Goal: Navigation & Orientation: Go to known website

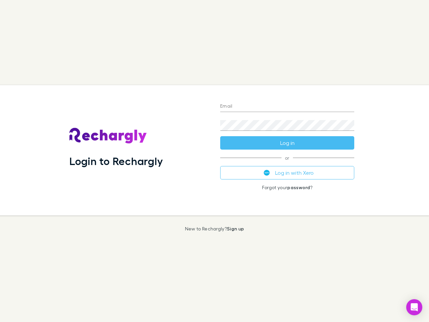
click at [215, 161] on div "Login to Rechargly" at bounding box center [139, 150] width 151 height 130
click at [287, 107] on input "Email" at bounding box center [287, 106] width 134 height 11
click at [287, 143] on button "Log in" at bounding box center [287, 142] width 134 height 13
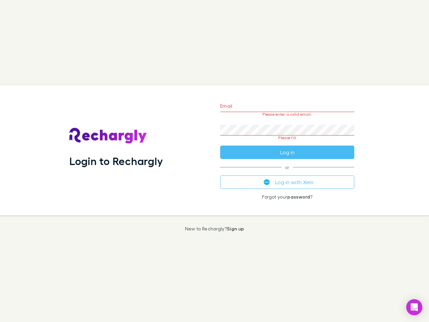
click at [287, 173] on div "Email Please enter a valid email. Password Please fill Log in or Log in with Xe…" at bounding box center [287, 150] width 145 height 130
click at [415, 307] on icon "Open Intercom Messenger" at bounding box center [414, 307] width 7 height 8
